Goal: Task Accomplishment & Management: Use online tool/utility

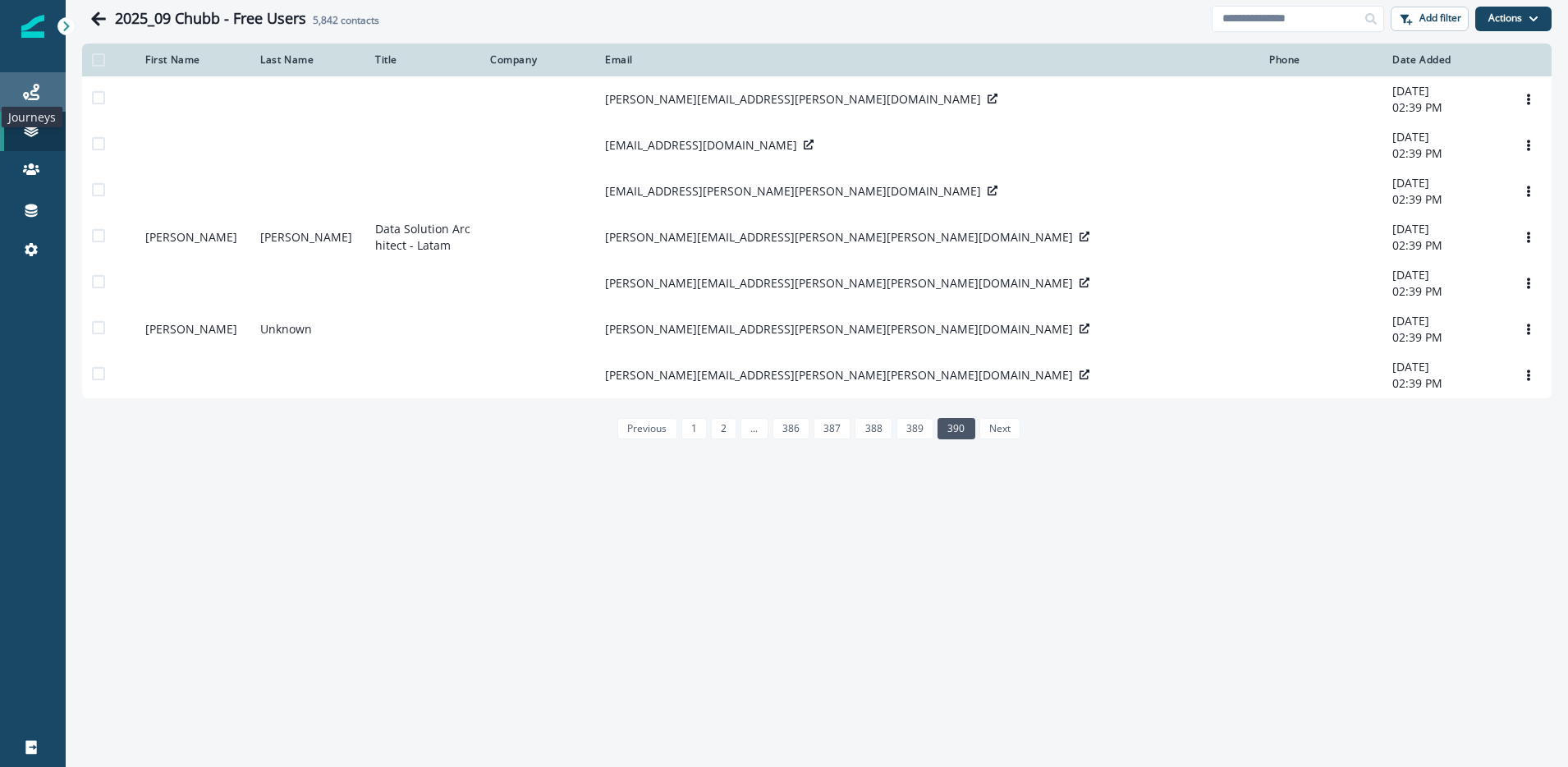
click at [34, 100] on icon at bounding box center [31, 92] width 17 height 17
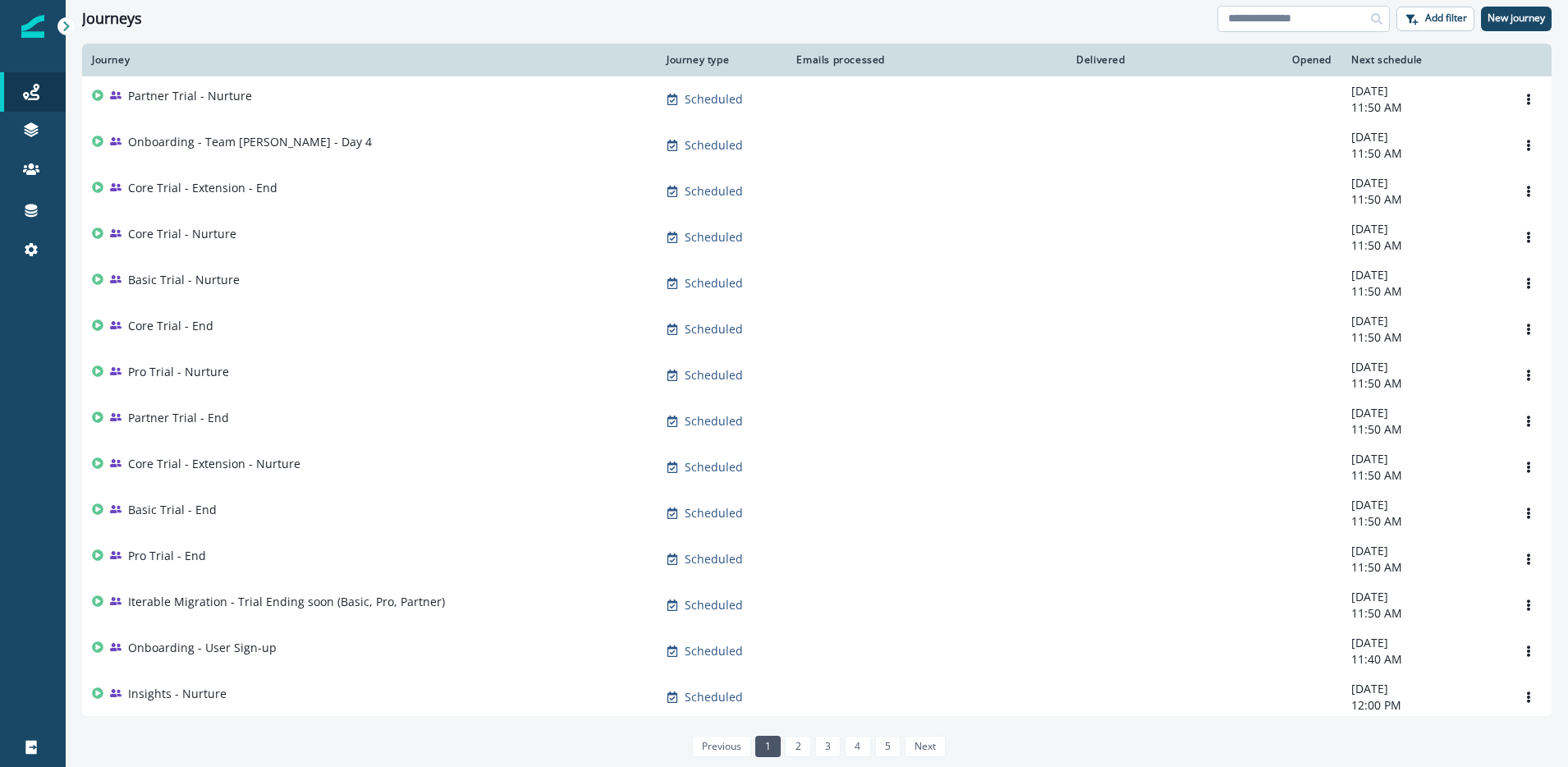
click at [1262, 21] on input at bounding box center [1303, 19] width 172 height 26
type input "*****"
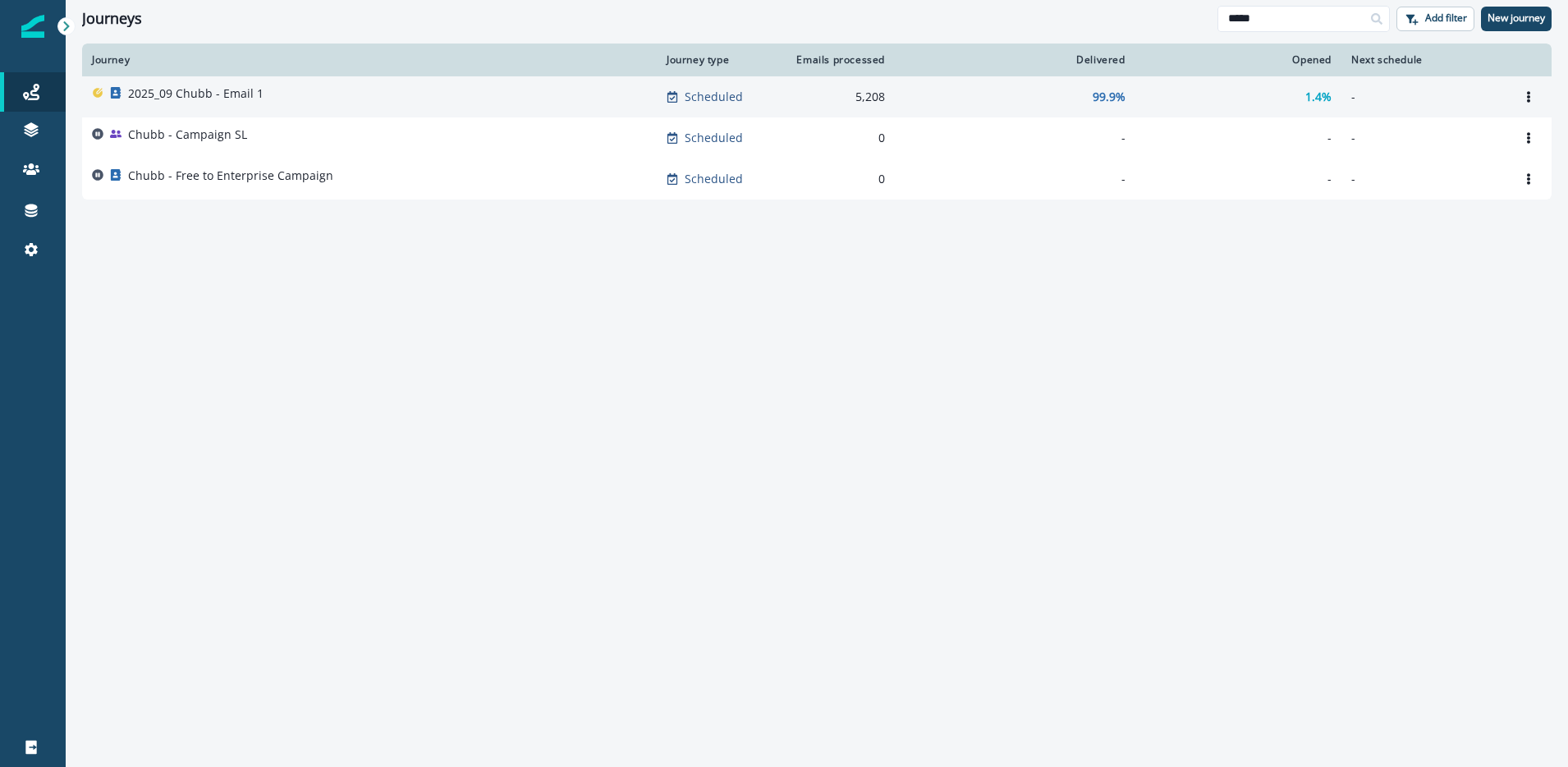
click at [176, 88] on p "2025_09 Chubb - Email 1" at bounding box center [196, 93] width 135 height 17
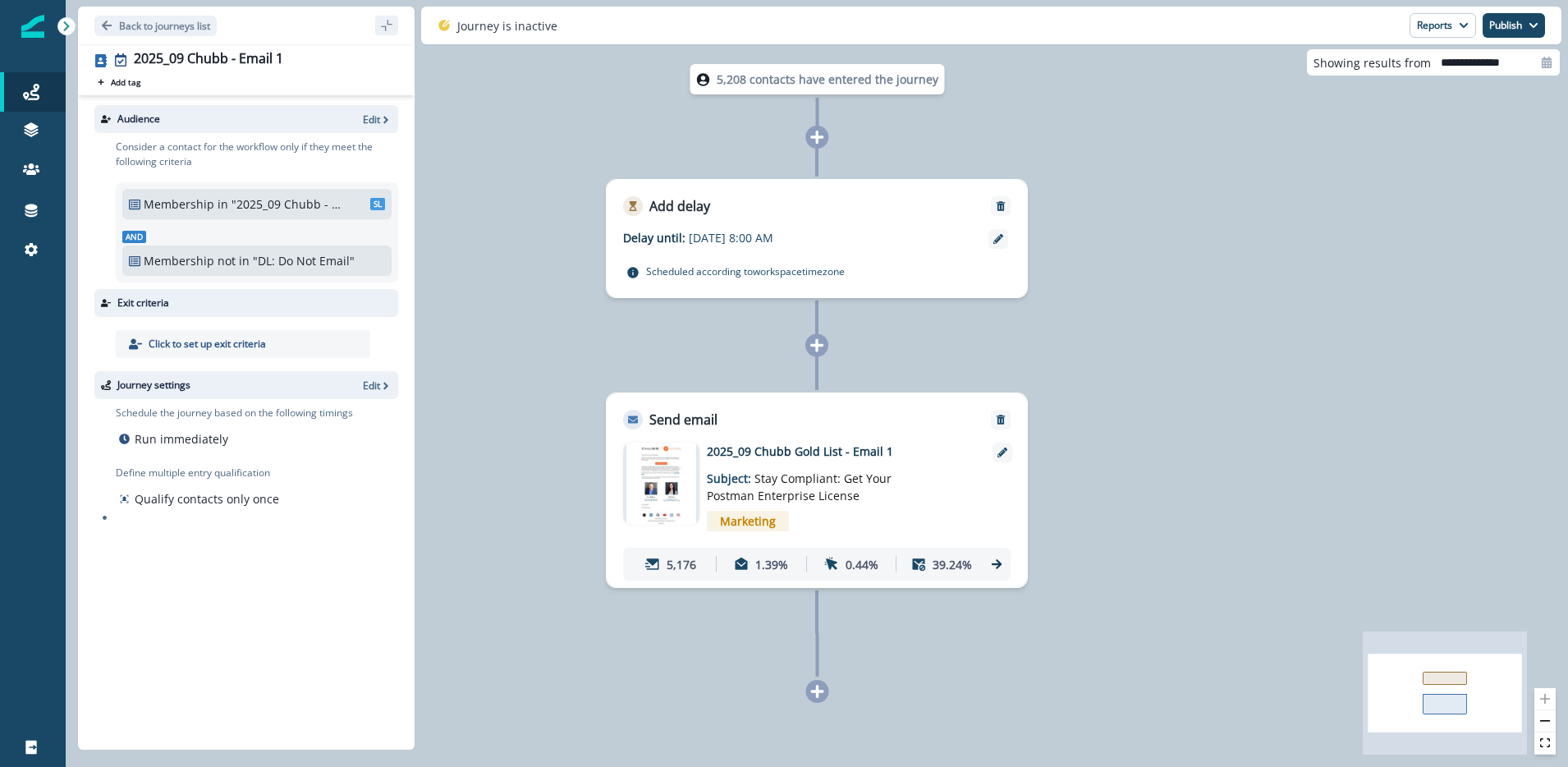
click at [993, 560] on icon at bounding box center [997, 563] width 15 height 15
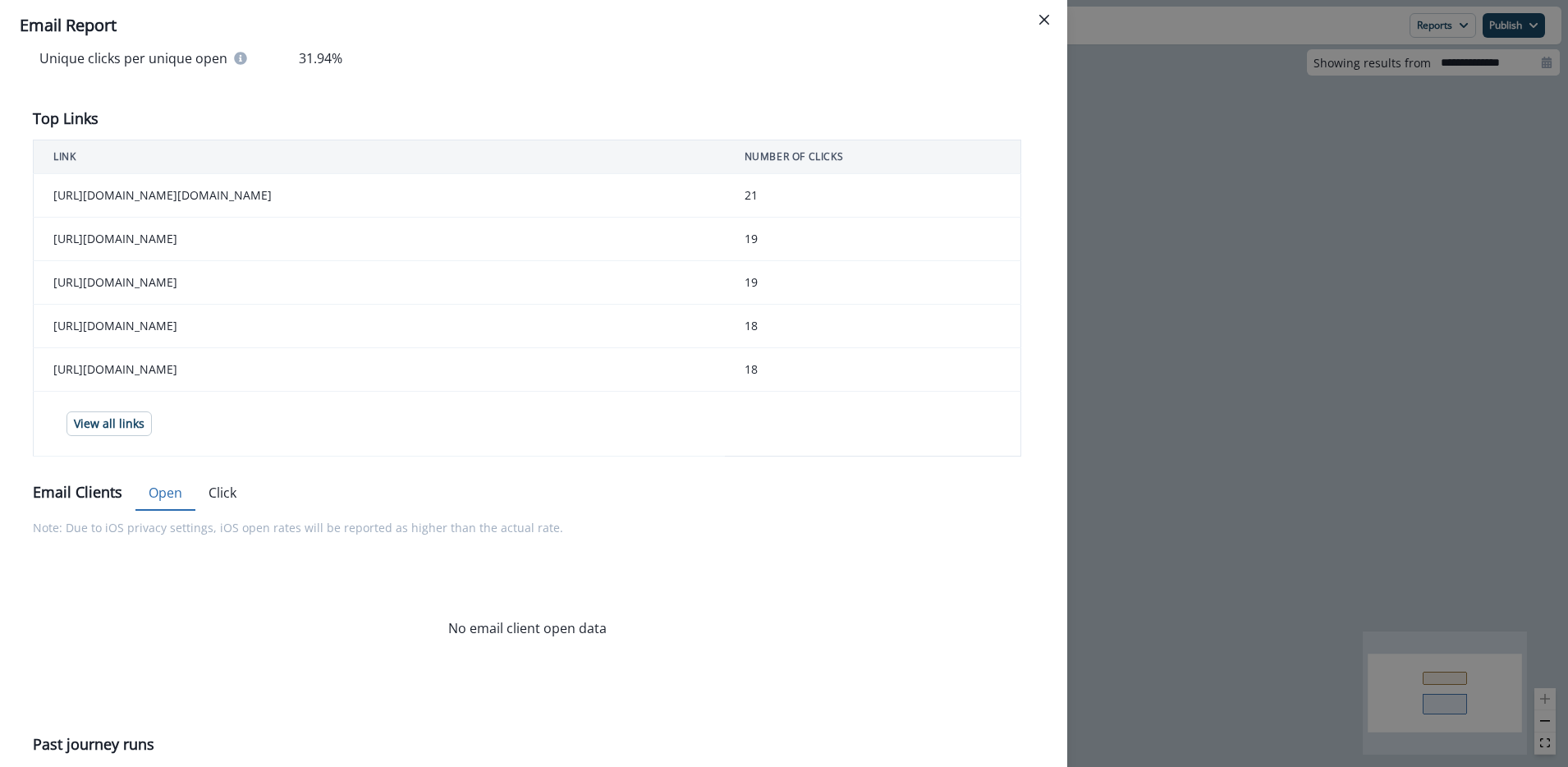
scroll to position [671, 0]
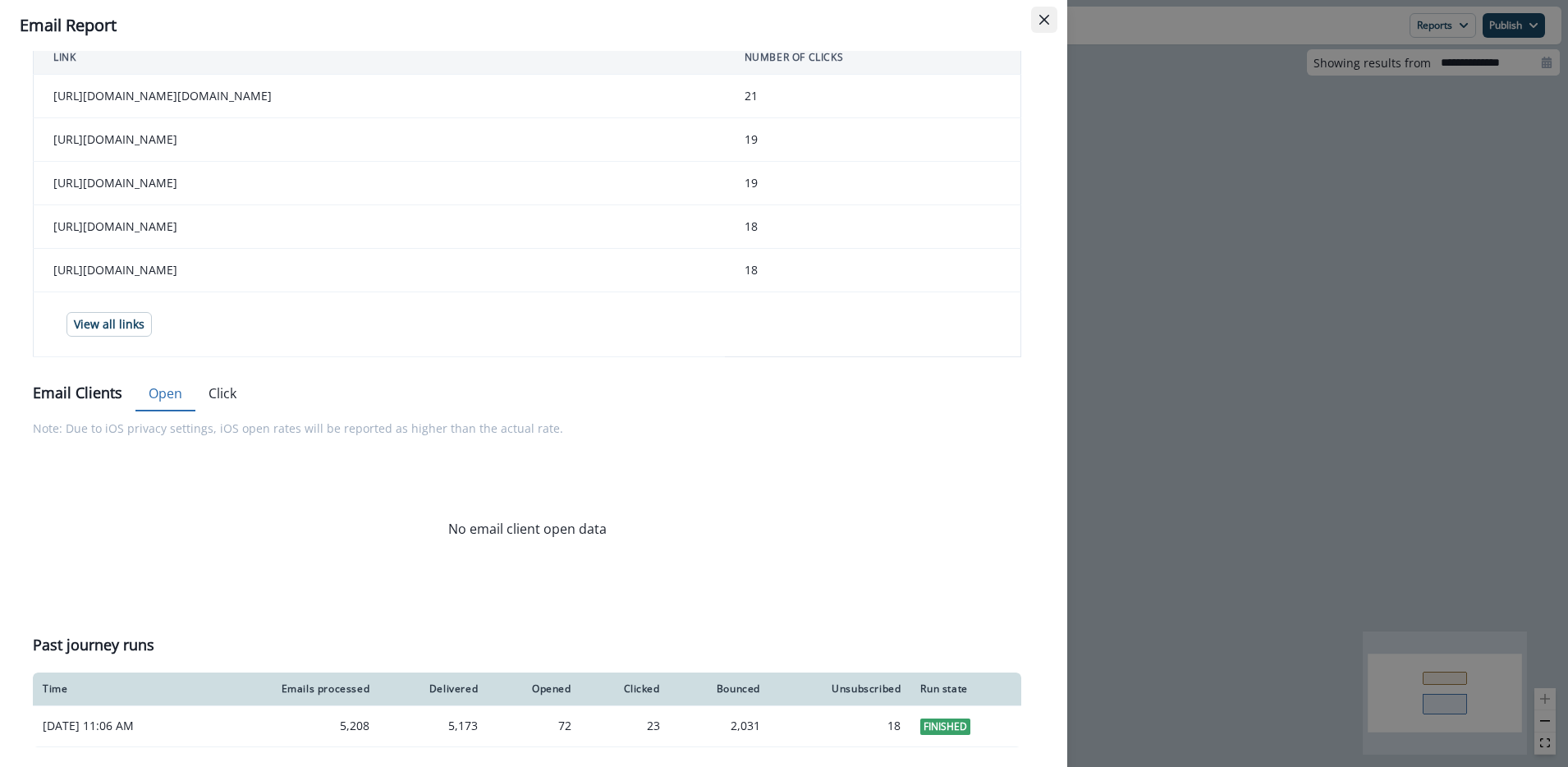
click at [1051, 19] on button "Close" at bounding box center [1045, 20] width 26 height 26
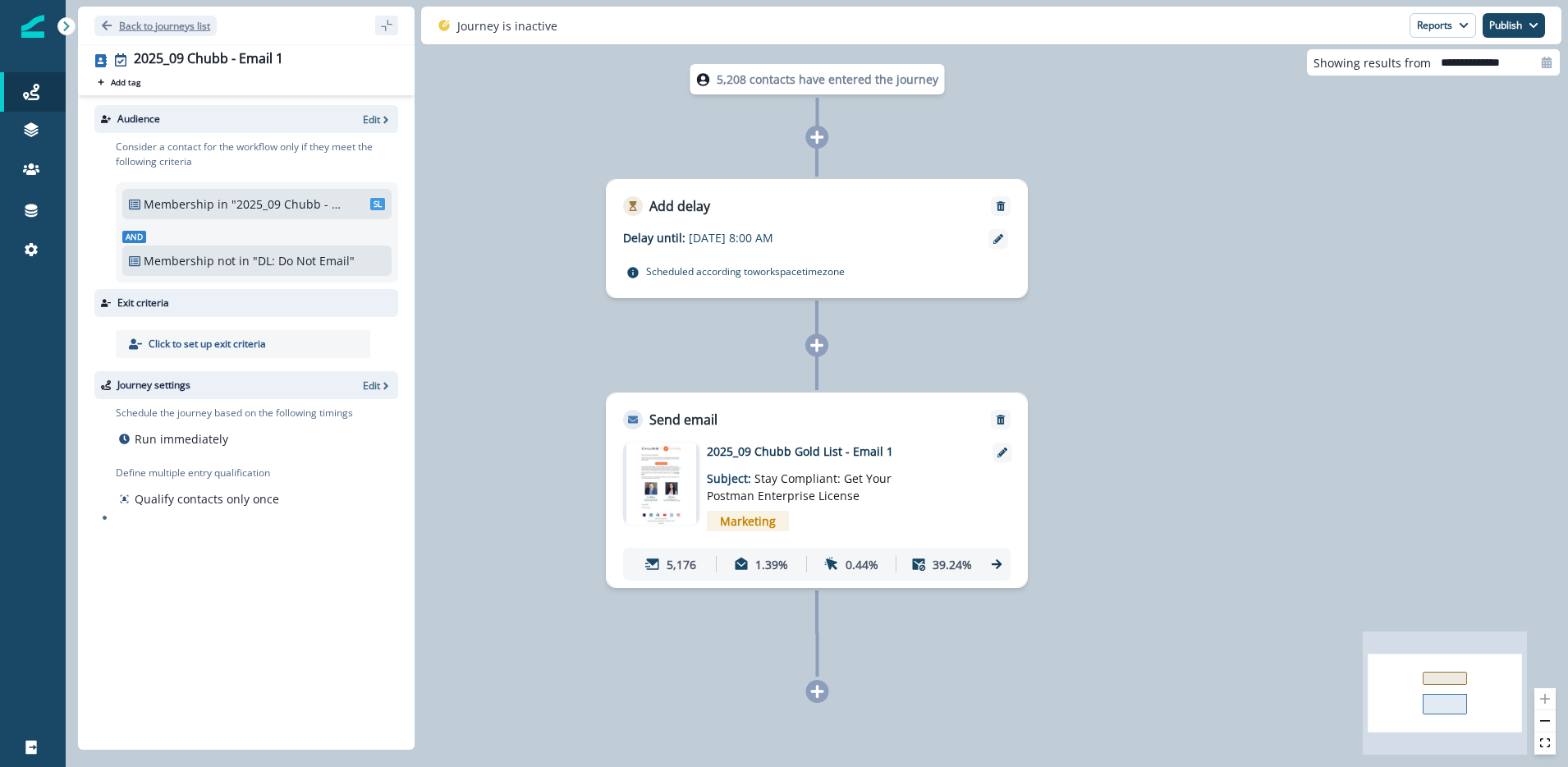
click at [105, 21] on icon "Go back" at bounding box center [107, 25] width 11 height 11
